Goal: Contribute content: Contribute content

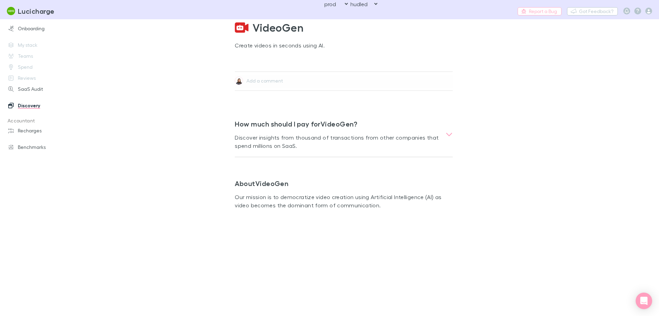
select select "hudled"
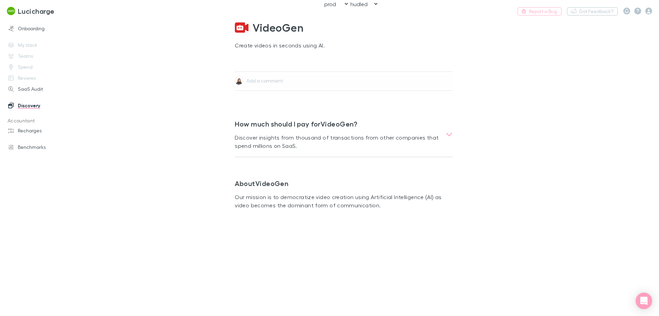
drag, startPoint x: 643, startPoint y: 73, endPoint x: 648, endPoint y: 50, distance: 23.0
click at [643, 73] on main "VideoGen Create videos in seconds using AI. Add a comment How much should I pay…" at bounding box center [374, 167] width 570 height 296
click at [650, 12] on icon "button" at bounding box center [649, 11] width 7 height 7
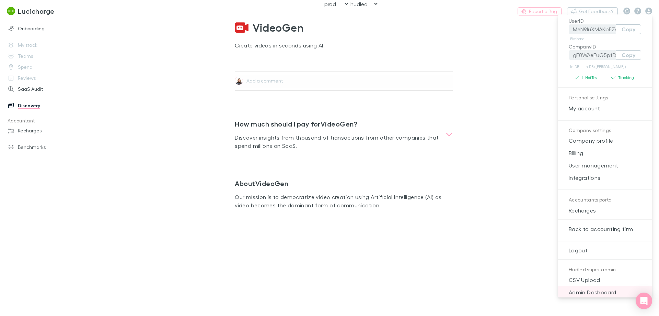
scroll to position [88, 0]
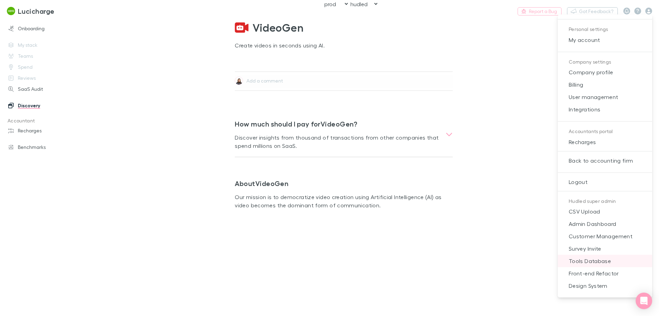
click at [604, 256] on li "Tools Database" at bounding box center [605, 260] width 94 height 12
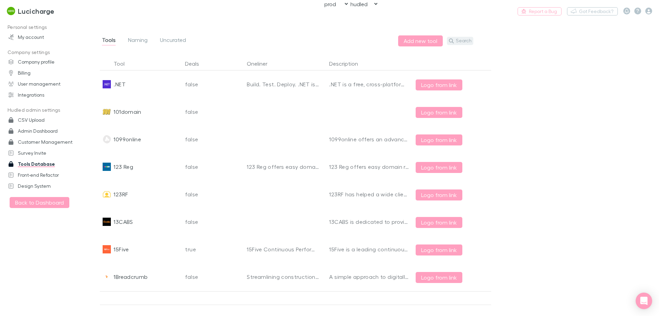
click at [468, 41] on button "Search" at bounding box center [460, 41] width 26 height 8
paste input "Custom Learning Design"
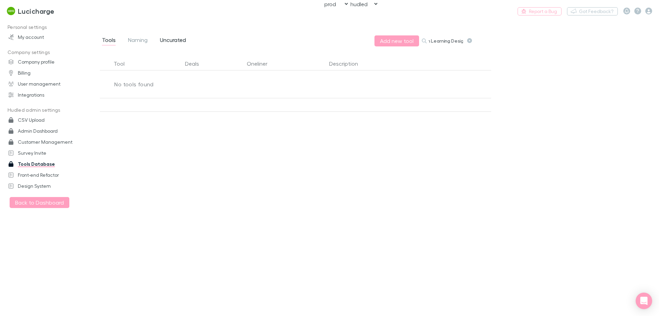
type input "Custom Learning Design"
click at [174, 40] on span "Uncurated" at bounding box center [173, 40] width 26 height 9
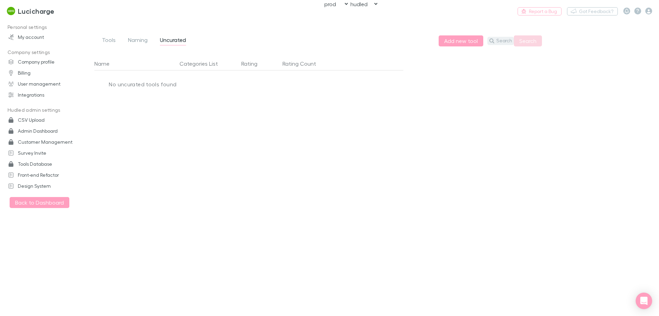
click at [508, 38] on button "Search" at bounding box center [501, 41] width 26 height 8
paste input "Custom Learning Design"
type input "Custom Learning Design"
click at [523, 39] on button "Search" at bounding box center [528, 40] width 28 height 11
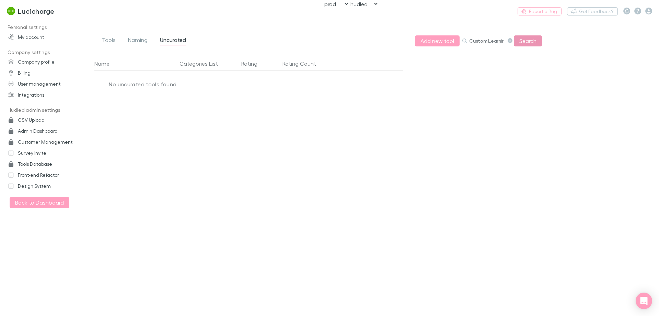
click at [522, 45] on button "Search" at bounding box center [528, 40] width 28 height 11
click at [424, 43] on button "Add new tool" at bounding box center [437, 40] width 45 height 11
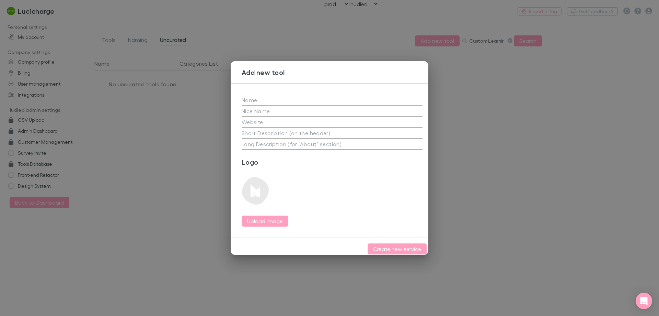
click at [289, 98] on input "text" at bounding box center [332, 99] width 181 height 11
paste input "Custom Learning Design"
type input "Custom Learning Design"
click at [329, 120] on input "text" at bounding box center [332, 121] width 181 height 11
click at [325, 130] on textarea at bounding box center [332, 133] width 181 height 8
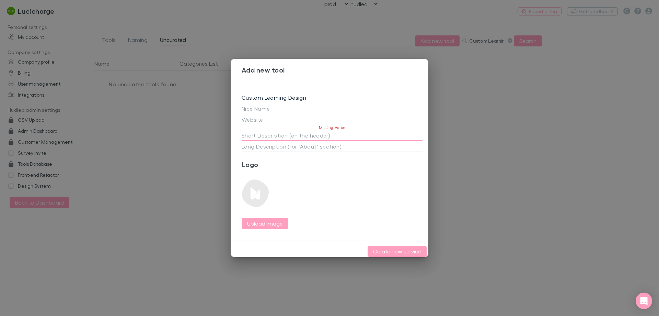
paste textarea "CLD delivers high-impact eLearning and training services for Federal and State …"
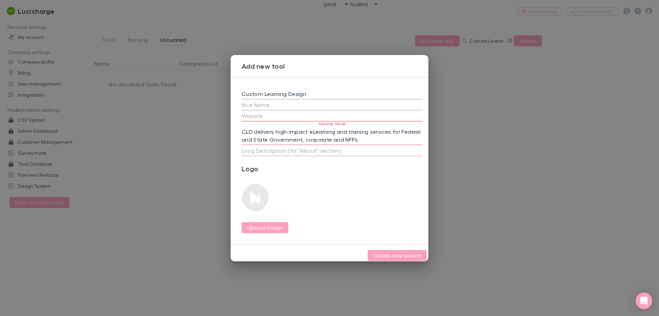
type textarea "CLD delivers high-impact eLearning and training services for Federal and State …"
click at [294, 115] on input "text" at bounding box center [332, 115] width 181 height 11
paste input "[URL][DOMAIN_NAME]"
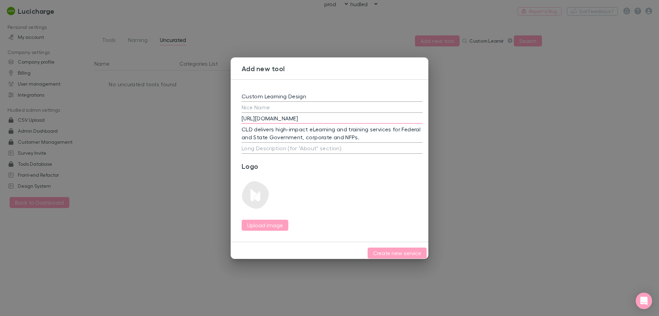
type input "[URL][DOMAIN_NAME]"
click at [343, 195] on div "Logo Upload image" at bounding box center [332, 196] width 181 height 69
click at [371, 146] on textarea at bounding box center [332, 148] width 181 height 8
paste textarea "At Custom Learning Design, we don’t just create training, we transform how orga…"
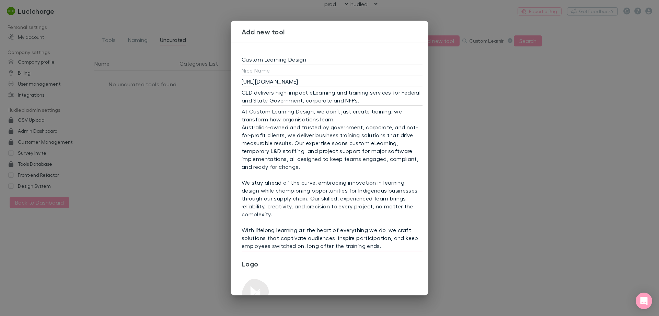
type textarea "At Custom Learning Design, we don’t just create training, we transform how orga…"
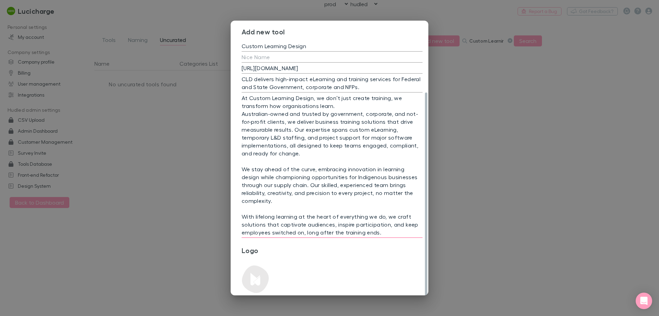
scroll to position [61, 0]
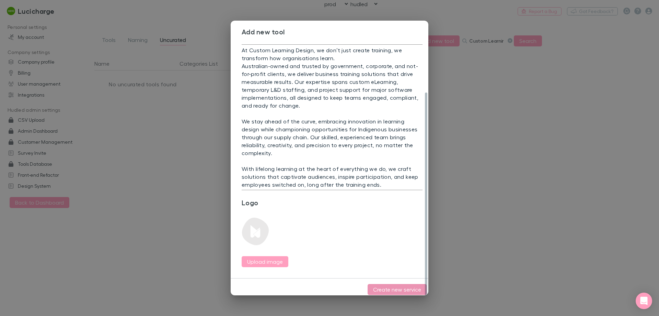
click at [384, 290] on button "Create new service" at bounding box center [397, 289] width 59 height 11
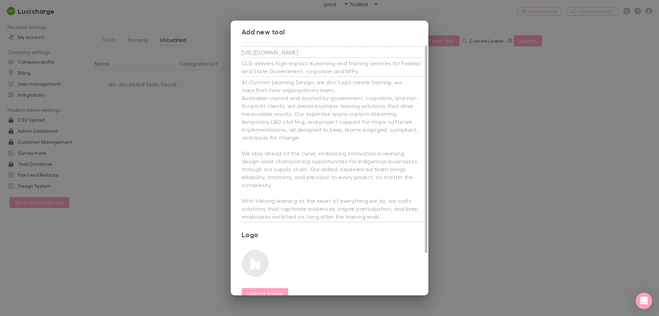
scroll to position [0, 0]
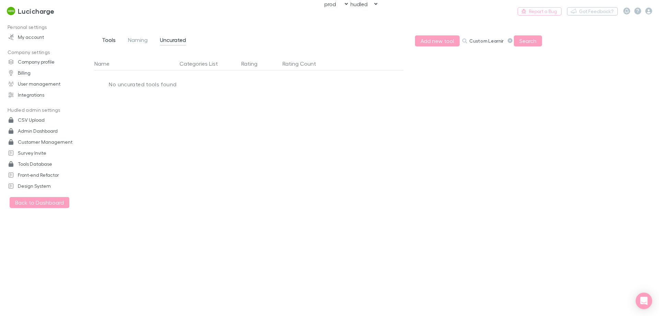
click at [113, 42] on span "Tools" at bounding box center [109, 40] width 14 height 9
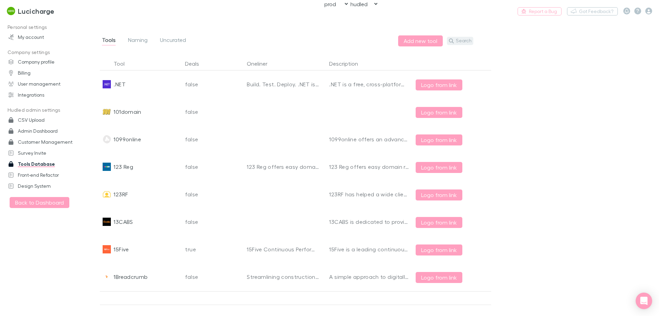
click at [456, 42] on button "Search" at bounding box center [460, 41] width 26 height 8
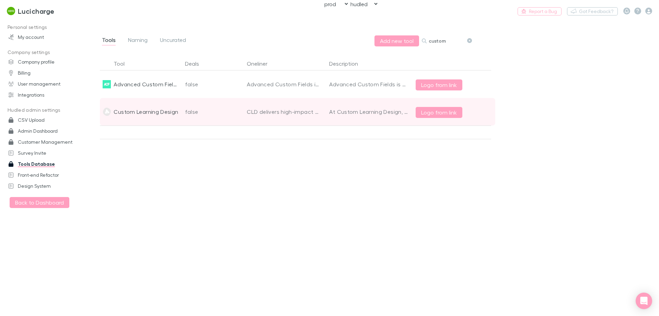
type input "custom"
click at [195, 113] on div "false" at bounding box center [213, 111] width 62 height 27
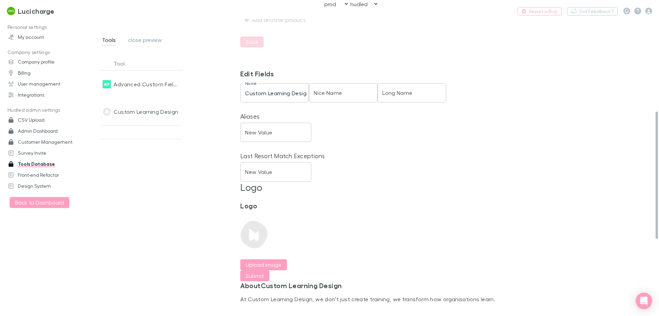
scroll to position [206, 0]
click at [275, 129] on input "New Value" at bounding box center [275, 129] width 71 height 19
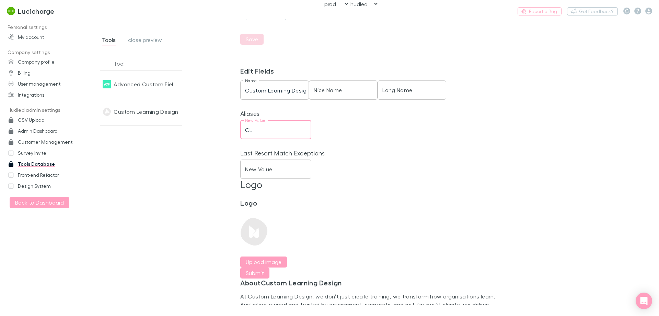
type input "CLD"
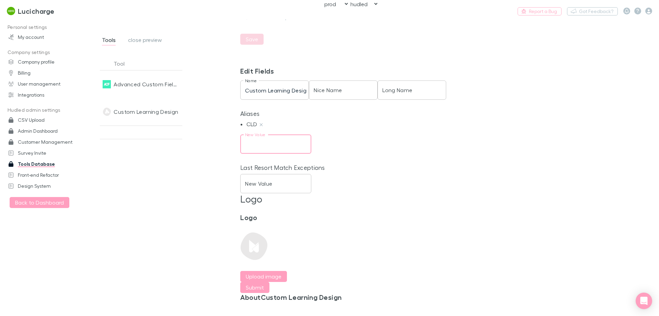
click at [460, 185] on div "Last Resort Match Exceptions New Value New Value" at bounding box center [372, 178] width 264 height 29
click at [271, 274] on label "Upload image" at bounding box center [264, 276] width 36 height 8
click at [0, 0] on input "Upload image" at bounding box center [0, 0] width 0 height 0
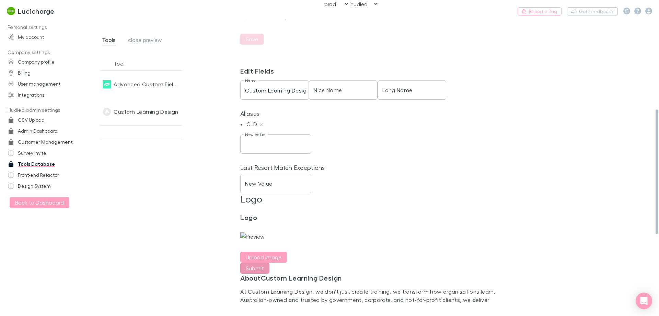
click at [254, 273] on button "Submit" at bounding box center [254, 267] width 29 height 11
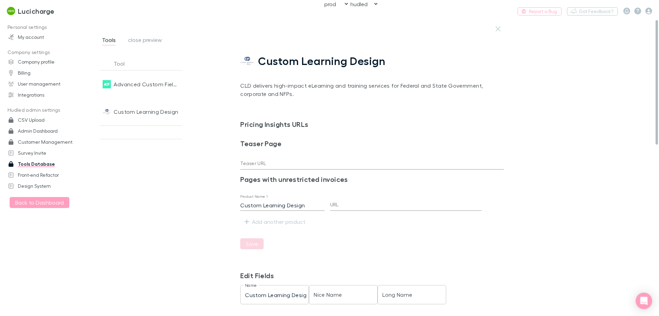
scroll to position [0, 0]
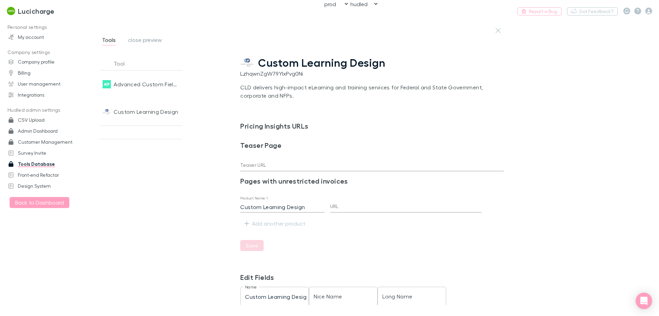
click at [278, 64] on span "Custom Learning Design" at bounding box center [321, 62] width 127 height 13
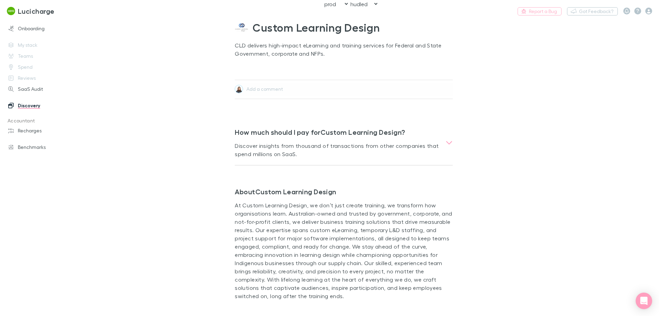
click at [277, 30] on span "Custom Learning Design" at bounding box center [316, 27] width 127 height 16
click at [89, 10] on button "Switch company" at bounding box center [83, 11] width 45 height 8
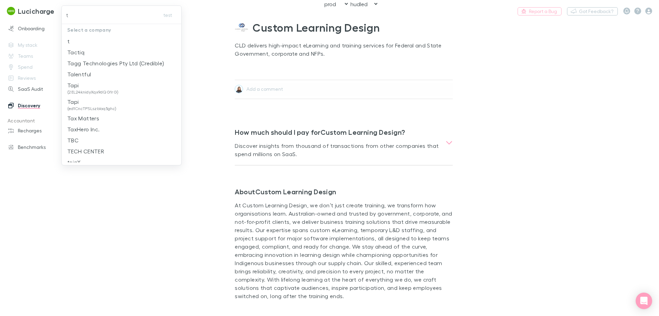
type input "ty"
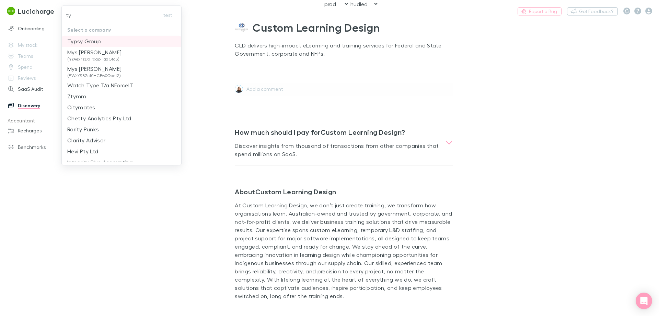
click at [103, 42] on li "Typsy Group" at bounding box center [121, 41] width 119 height 11
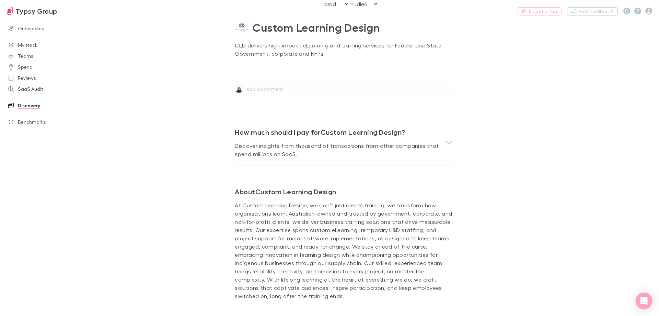
click at [27, 156] on div "Onboarding My stack Teams Spend Reviews SaaS Audit Discovery Benchmarks" at bounding box center [47, 166] width 94 height 288
click at [29, 28] on link "Onboarding" at bounding box center [46, 28] width 91 height 11
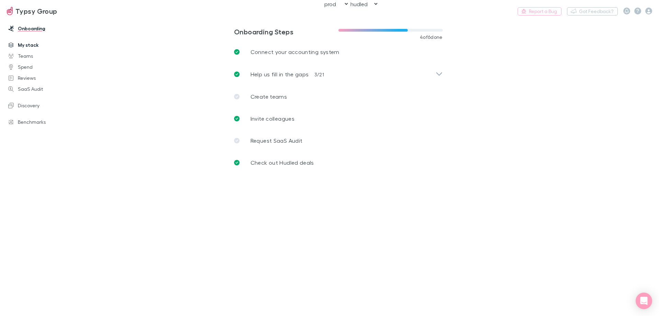
click at [34, 45] on link "My stack" at bounding box center [46, 44] width 91 height 11
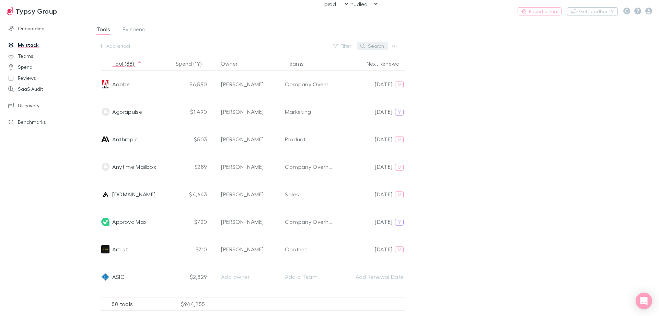
click at [369, 46] on button "Search" at bounding box center [372, 46] width 31 height 8
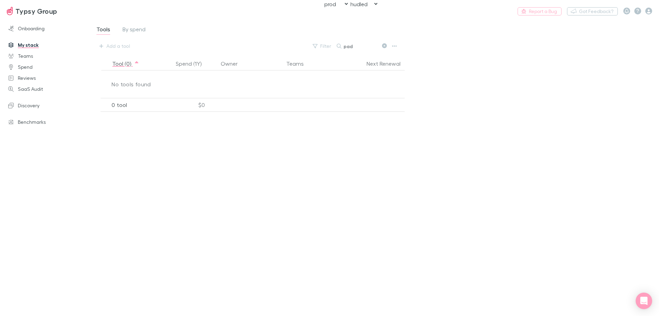
type input "padd"
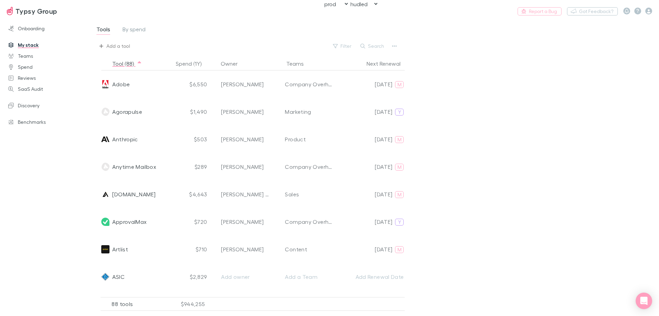
click at [119, 47] on div "Add a tool" at bounding box center [118, 46] width 24 height 8
type input "padd"
drag, startPoint x: 350, startPoint y: 39, endPoint x: 366, endPoint y: 40, distance: 15.8
click at [350, 40] on div at bounding box center [329, 158] width 659 height 316
click at [393, 46] on icon "button" at bounding box center [394, 45] width 5 height 1
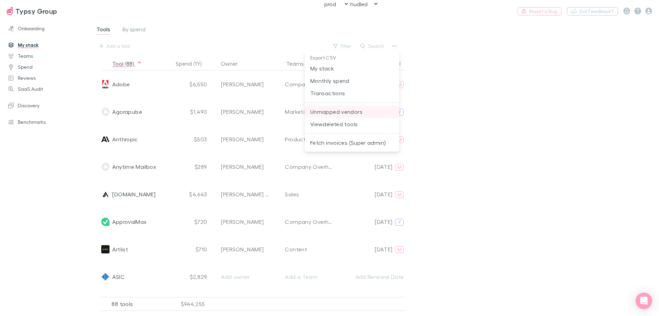
click at [359, 112] on span "Unmapped vendors" at bounding box center [351, 111] width 83 height 8
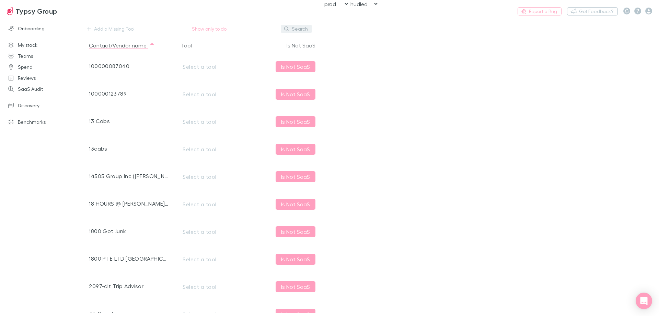
click at [300, 31] on button "Search" at bounding box center [296, 29] width 31 height 8
click at [290, 29] on input "padd" at bounding box center [284, 29] width 34 height 10
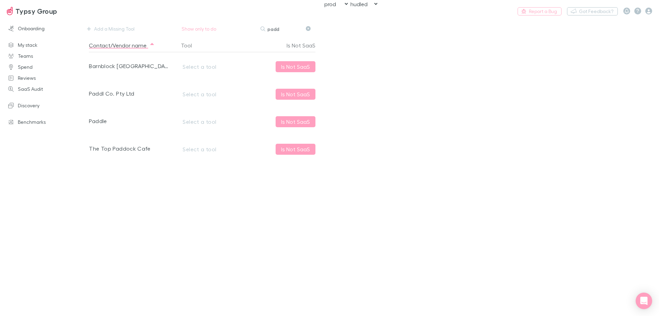
click at [275, 25] on input "padd" at bounding box center [284, 29] width 34 height 10
click at [281, 27] on input "padd" at bounding box center [284, 29] width 34 height 10
click at [278, 30] on input "padd" at bounding box center [284, 29] width 34 height 10
type input "padd"
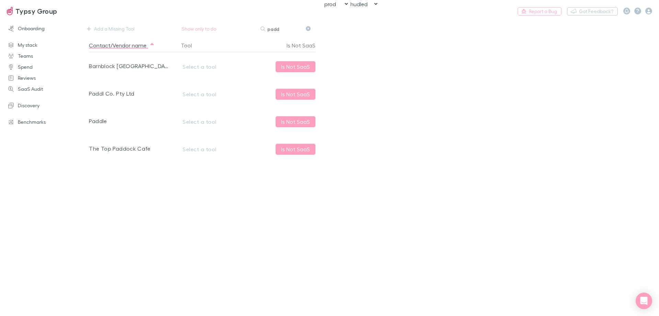
click at [161, 124] on div "Paddle" at bounding box center [129, 120] width 80 height 27
click at [29, 41] on link "My stack" at bounding box center [46, 44] width 91 height 11
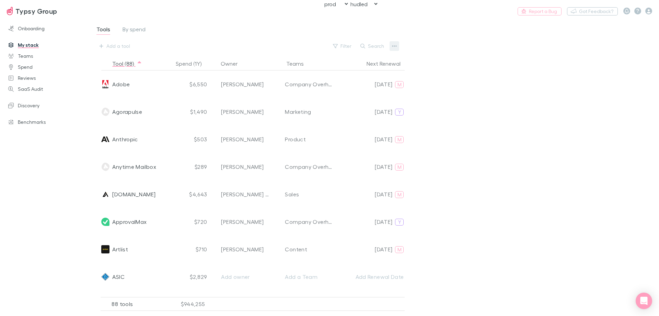
click at [391, 43] on button "button" at bounding box center [395, 46] width 10 height 10
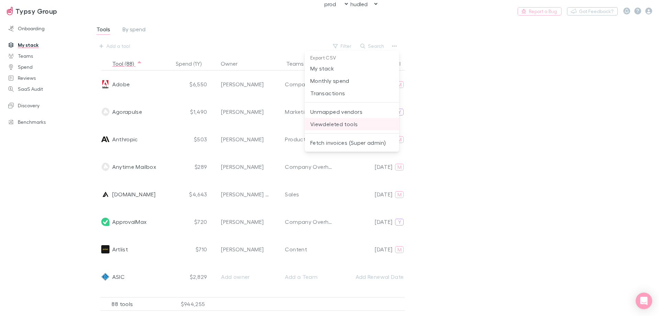
click at [335, 123] on span "View deleted tools" at bounding box center [351, 124] width 83 height 8
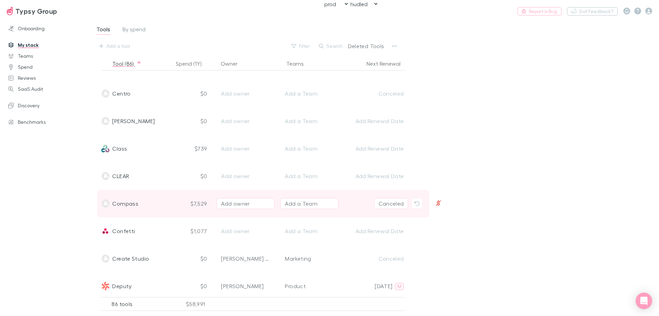
scroll to position [378, 0]
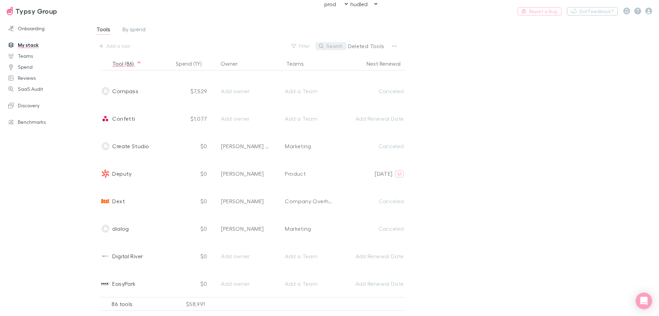
click at [330, 46] on button "Search" at bounding box center [331, 46] width 31 height 8
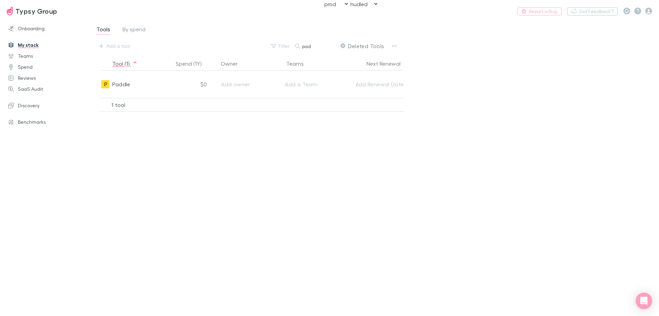
scroll to position [0, 0]
type input "paddle"
click at [646, 12] on div at bounding box center [638, 11] width 29 height 7
click at [647, 11] on icon "button" at bounding box center [649, 11] width 7 height 7
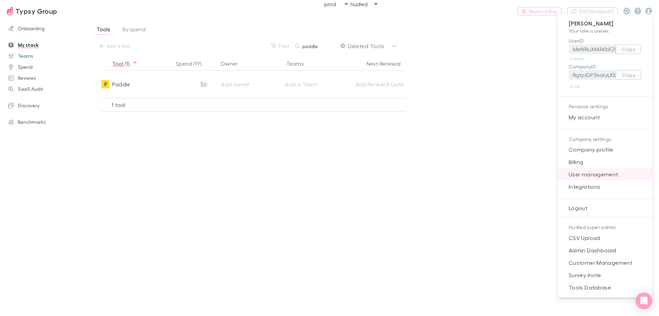
click at [609, 176] on span "User management" at bounding box center [604, 174] width 83 height 8
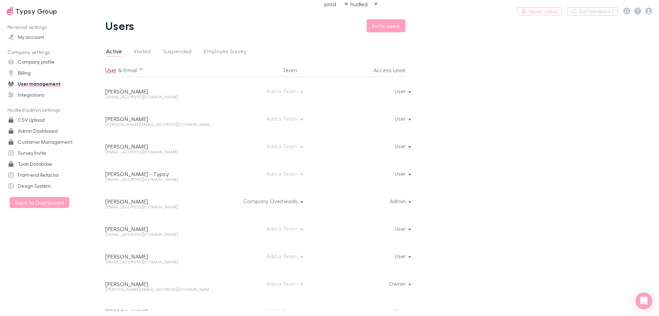
scroll to position [14, 0]
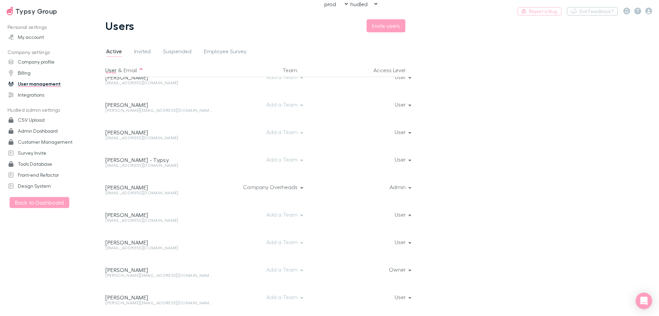
click at [487, 154] on main "Users Invite users Active Invited Suspended Employee Survey User & Email Team A…" at bounding box center [374, 167] width 570 height 296
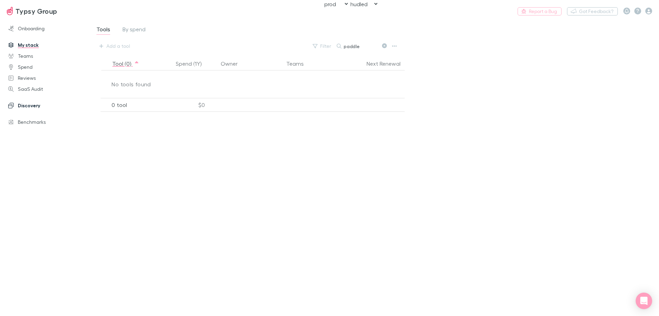
click at [24, 104] on link "Discovery" at bounding box center [46, 105] width 91 height 11
click at [32, 103] on link "Discovery" at bounding box center [46, 105] width 91 height 11
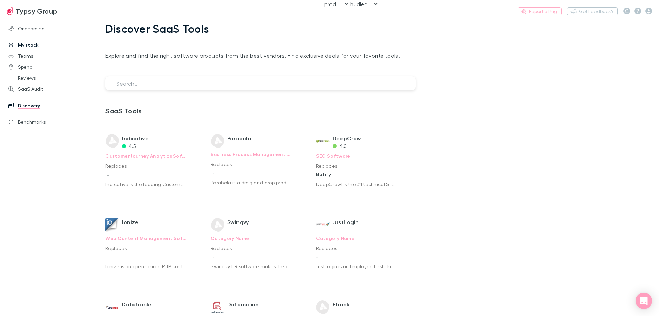
click at [28, 47] on link "My stack" at bounding box center [46, 44] width 91 height 11
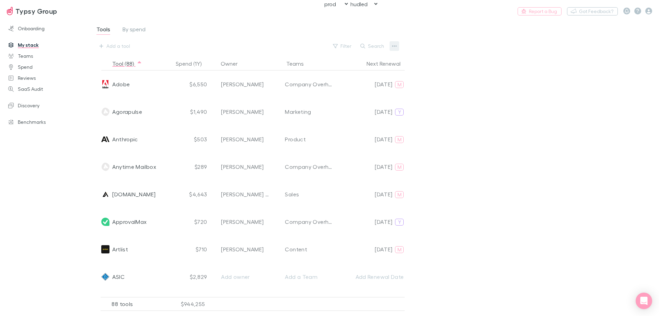
click at [397, 45] on icon "button" at bounding box center [394, 45] width 5 height 5
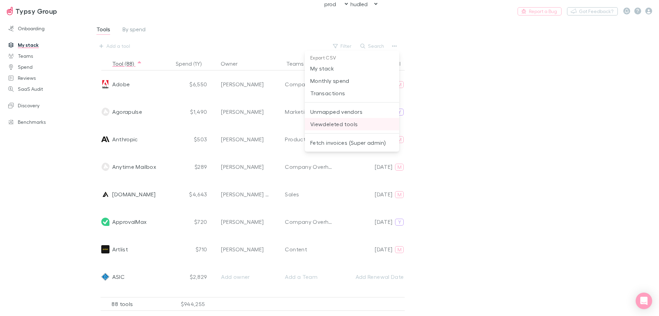
click at [340, 126] on span "View deleted tools" at bounding box center [351, 124] width 83 height 8
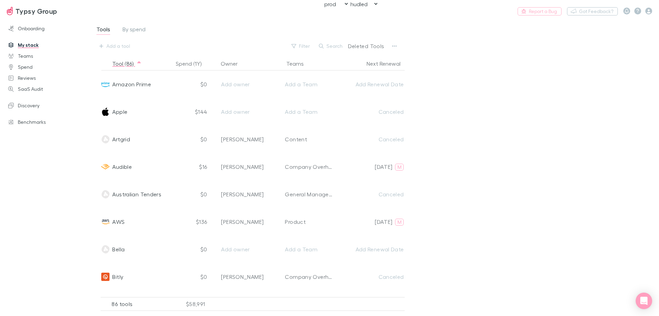
click at [371, 45] on p "Deleted Tools" at bounding box center [366, 46] width 36 height 8
click at [341, 46] on button "Search" at bounding box center [331, 46] width 31 height 8
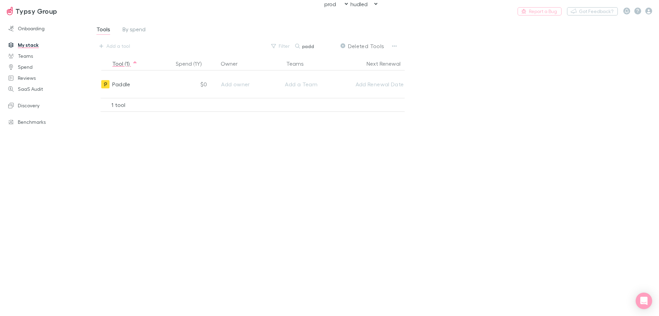
type input "padd"
click at [178, 38] on div "Tools By spend Add a tool Filter Search padd Deleted Tools" at bounding box center [256, 38] width 320 height 27
click at [345, 46] on icon at bounding box center [343, 45] width 5 height 5
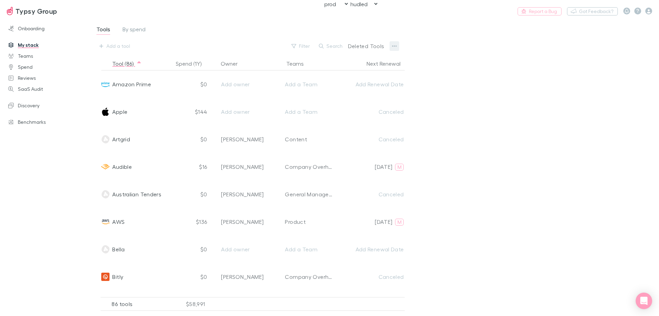
click at [392, 46] on icon "button" at bounding box center [394, 45] width 5 height 1
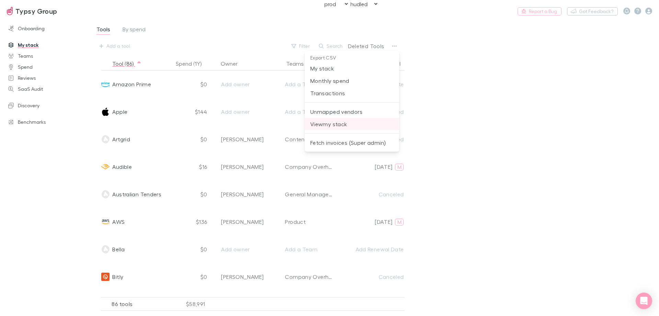
click at [354, 122] on span "View my stack" at bounding box center [351, 124] width 83 height 8
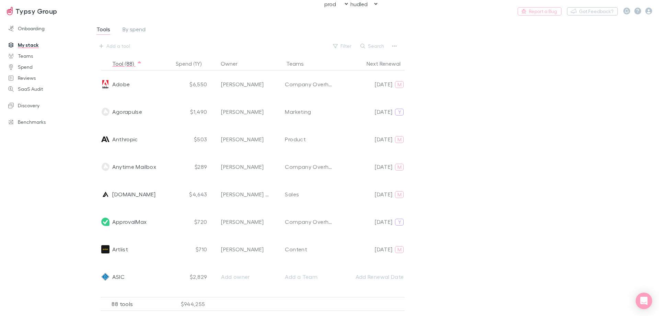
click at [393, 45] on icon "button" at bounding box center [394, 45] width 5 height 5
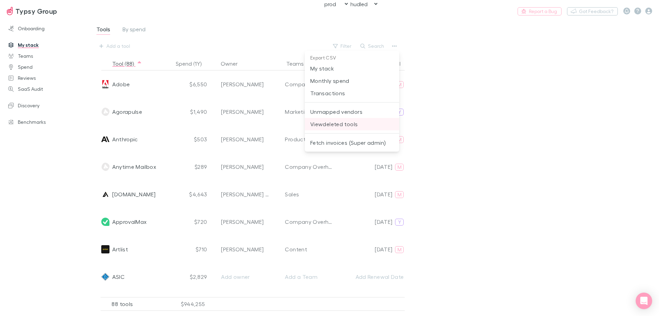
click at [336, 123] on span "View deleted tools" at bounding box center [351, 124] width 83 height 8
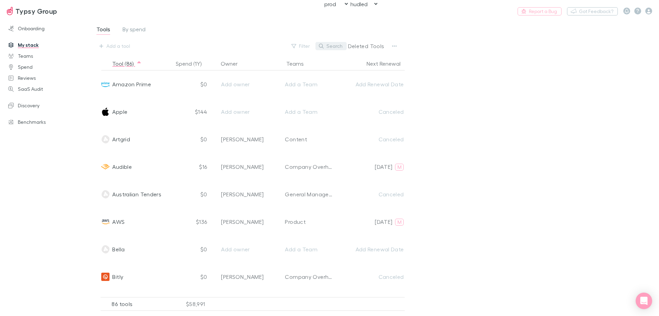
click at [324, 47] on icon "button" at bounding box center [321, 46] width 5 height 5
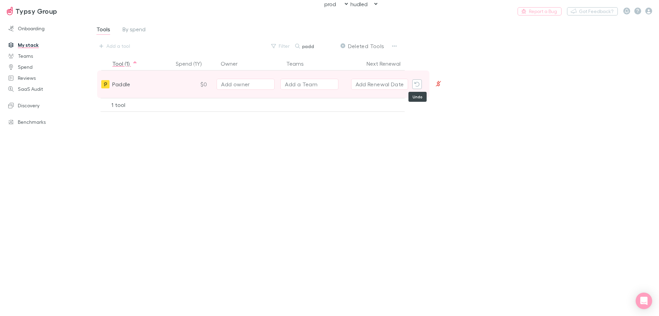
type input "padd"
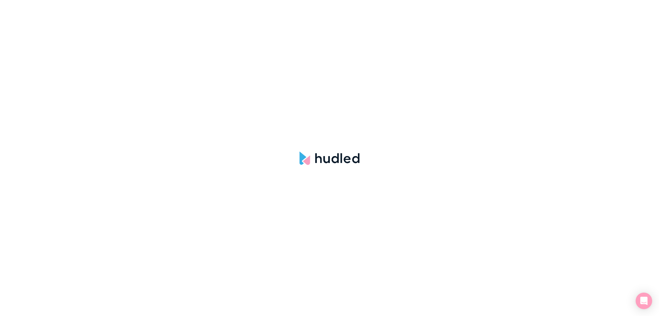
select select "hudled"
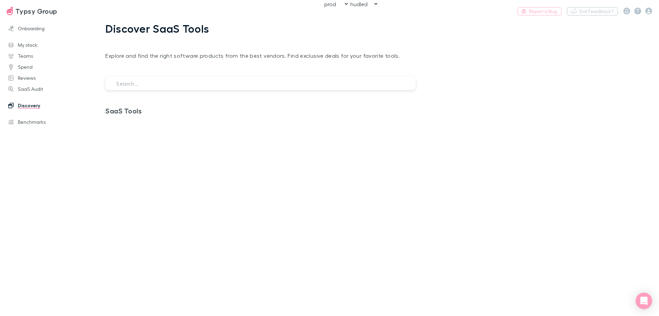
click at [221, 83] on input "search" at bounding box center [260, 83] width 310 height 14
paste input "Numverify"
type input "Numverify"
click at [118, 85] on input "Numverify" at bounding box center [260, 83] width 310 height 14
click at [136, 83] on input "Numverify" at bounding box center [260, 83] width 310 height 14
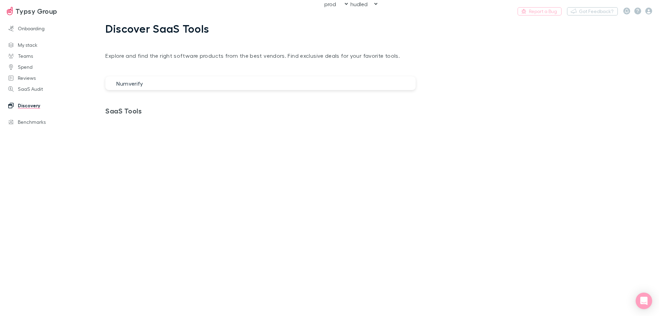
click at [136, 83] on input "Numverify" at bounding box center [260, 83] width 310 height 14
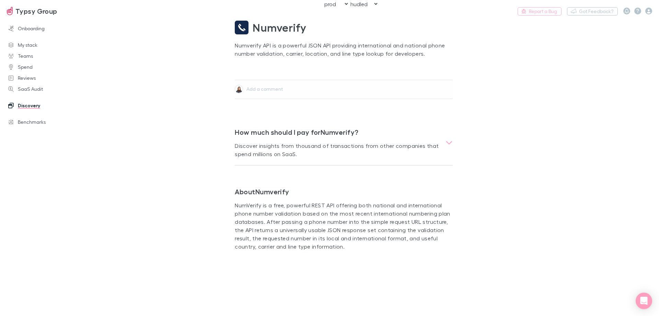
click at [32, 106] on link "Discovery" at bounding box center [46, 105] width 91 height 11
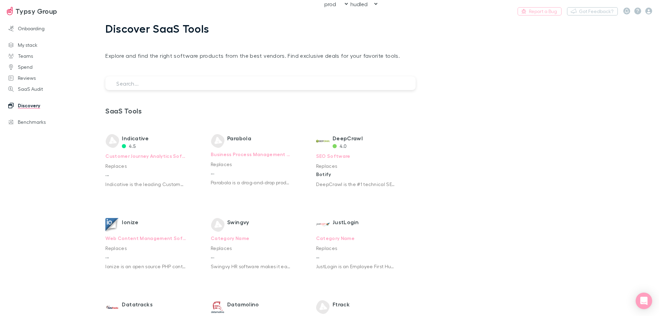
click at [163, 83] on input "search" at bounding box center [260, 83] width 310 height 14
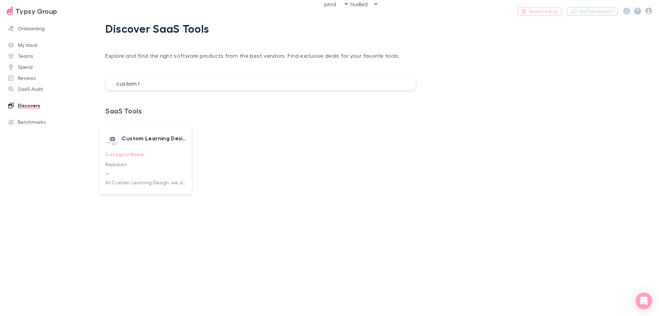
type input "custom l"
click at [162, 153] on p "Category Name" at bounding box center [145, 154] width 81 height 13
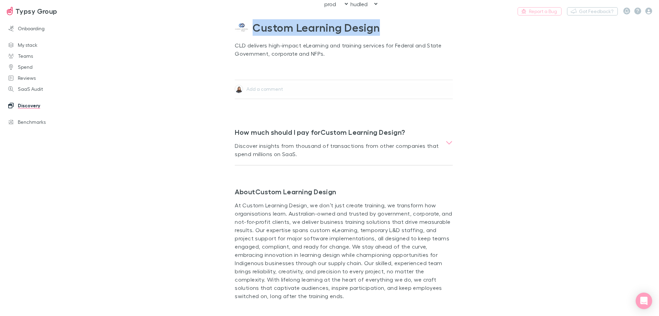
drag, startPoint x: 384, startPoint y: 26, endPoint x: 252, endPoint y: 29, distance: 131.9
click at [252, 29] on div "Custom Learning Design" at bounding box center [344, 27] width 218 height 16
copy span "Custom Learning Design"
click at [36, 105] on link "Discovery" at bounding box center [46, 105] width 91 height 11
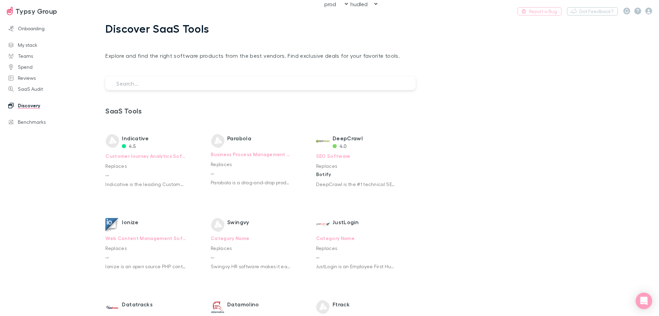
click at [203, 77] on input "search" at bounding box center [260, 83] width 310 height 14
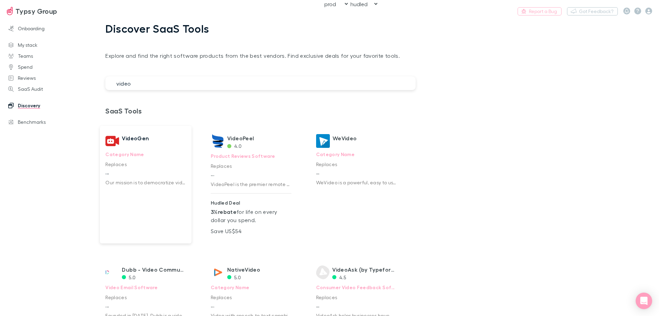
type input "video"
click at [139, 161] on p "Replaces" at bounding box center [145, 163] width 81 height 7
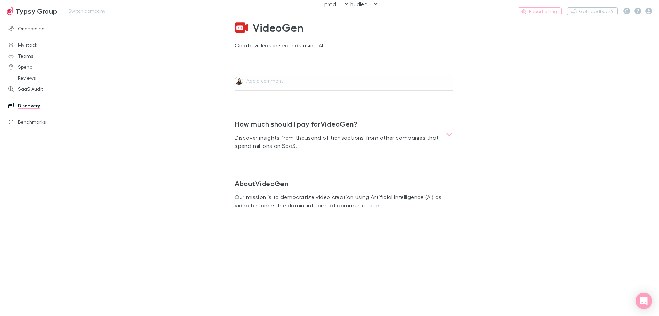
drag, startPoint x: 256, startPoint y: 21, endPoint x: 295, endPoint y: 22, distance: 38.8
click at [295, 22] on div "Typsy Group Switch company Report a Bug Nothing Got Feedback?" at bounding box center [329, 11] width 659 height 22
drag, startPoint x: 307, startPoint y: 27, endPoint x: 258, endPoint y: 28, distance: 48.8
click at [258, 28] on div "VideoGen" at bounding box center [344, 27] width 218 height 16
click at [255, 27] on span "VideoGen" at bounding box center [278, 27] width 51 height 16
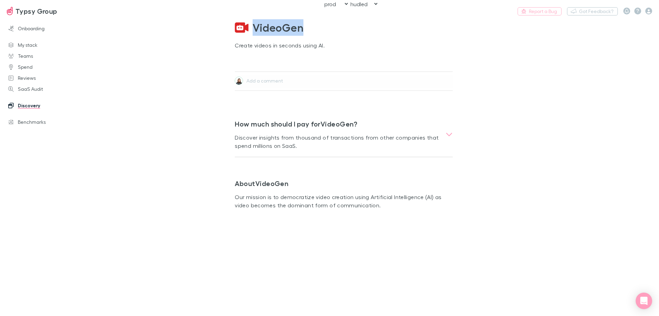
copy span "VideoGen"
drag, startPoint x: 163, startPoint y: 71, endPoint x: 58, endPoint y: 117, distance: 115.0
click at [163, 71] on main "VideoGen Create videos in seconds using AI. Add a comment How much should I pay…" at bounding box center [374, 167] width 570 height 296
click at [27, 104] on link "Discovery" at bounding box center [46, 105] width 91 height 11
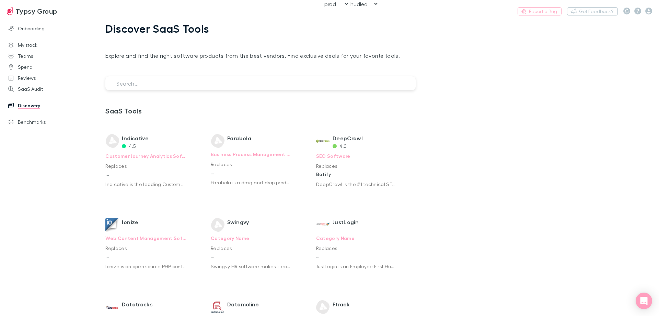
click at [129, 81] on input "search" at bounding box center [260, 83] width 310 height 14
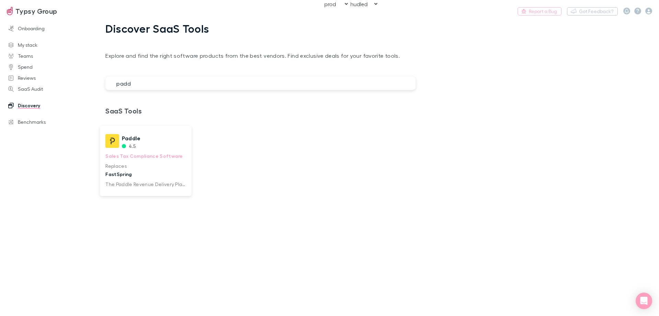
type input "padd"
click at [162, 161] on p "Sales Tax Compliance Software" at bounding box center [145, 155] width 81 height 13
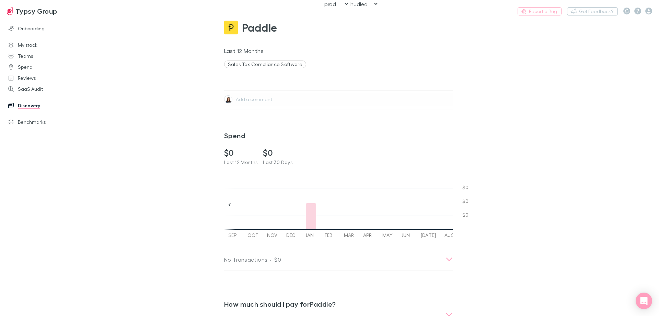
scroll to position [0, 233]
click at [65, 13] on button "Switch company" at bounding box center [86, 11] width 45 height 8
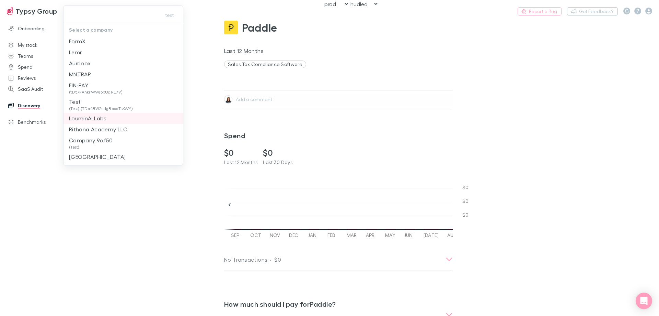
scroll to position [0, 0]
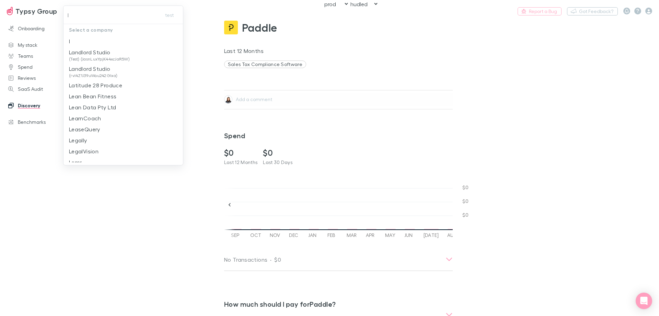
type input "lu"
